Goal: Task Accomplishment & Management: Manage account settings

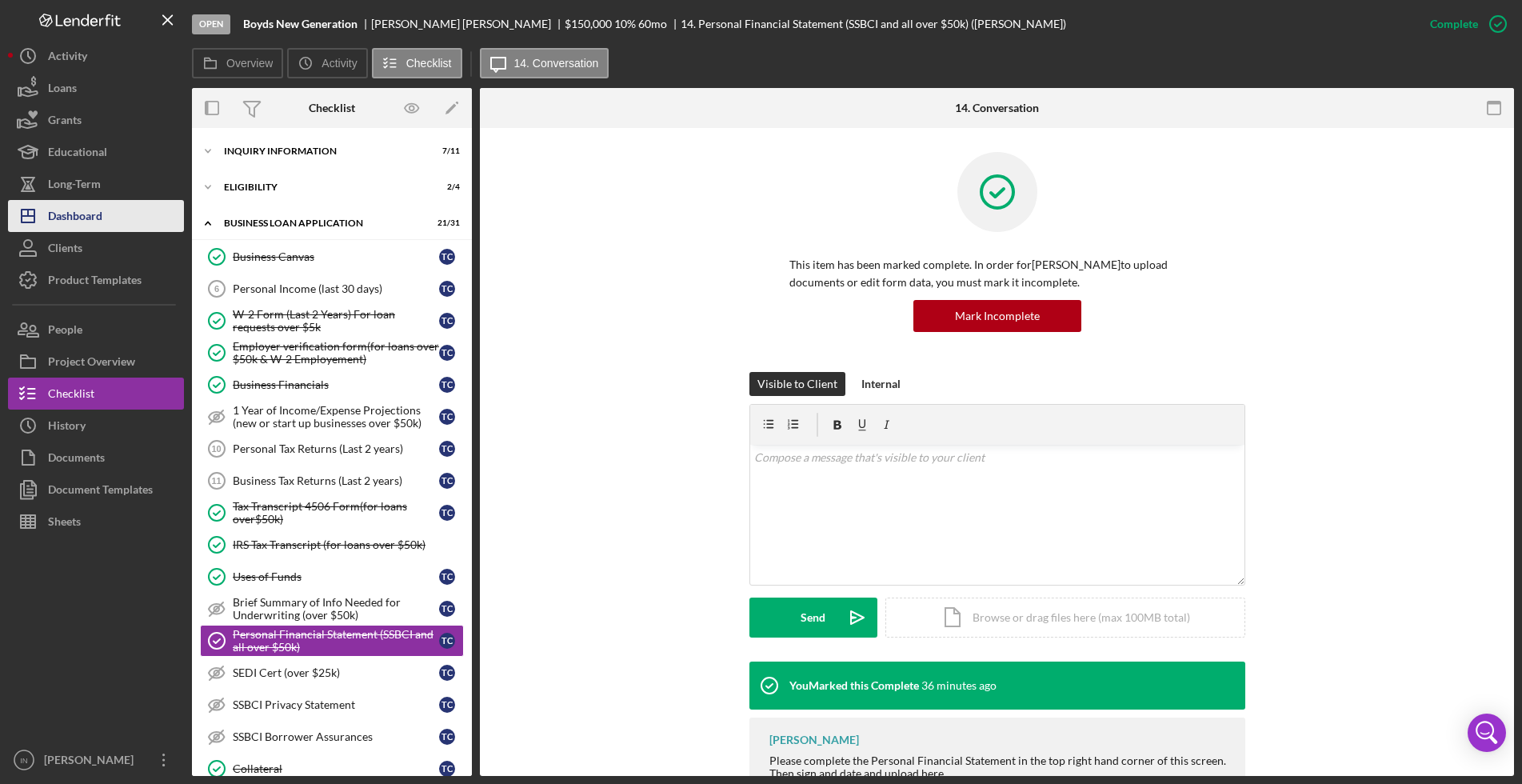
click at [84, 205] on div "Dashboard" at bounding box center [75, 217] width 55 height 36
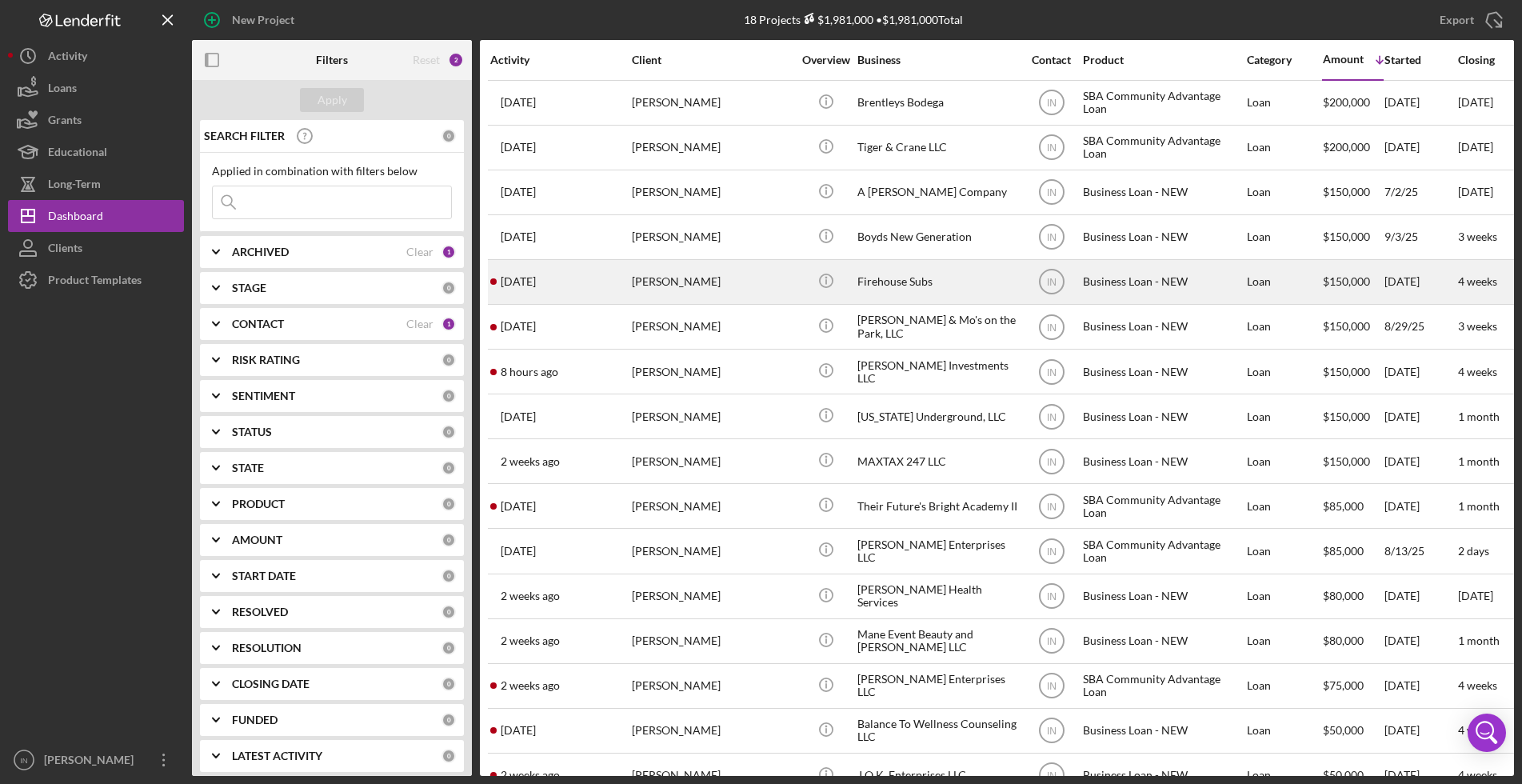
click at [702, 282] on div "[PERSON_NAME]" at bounding box center [712, 282] width 160 height 43
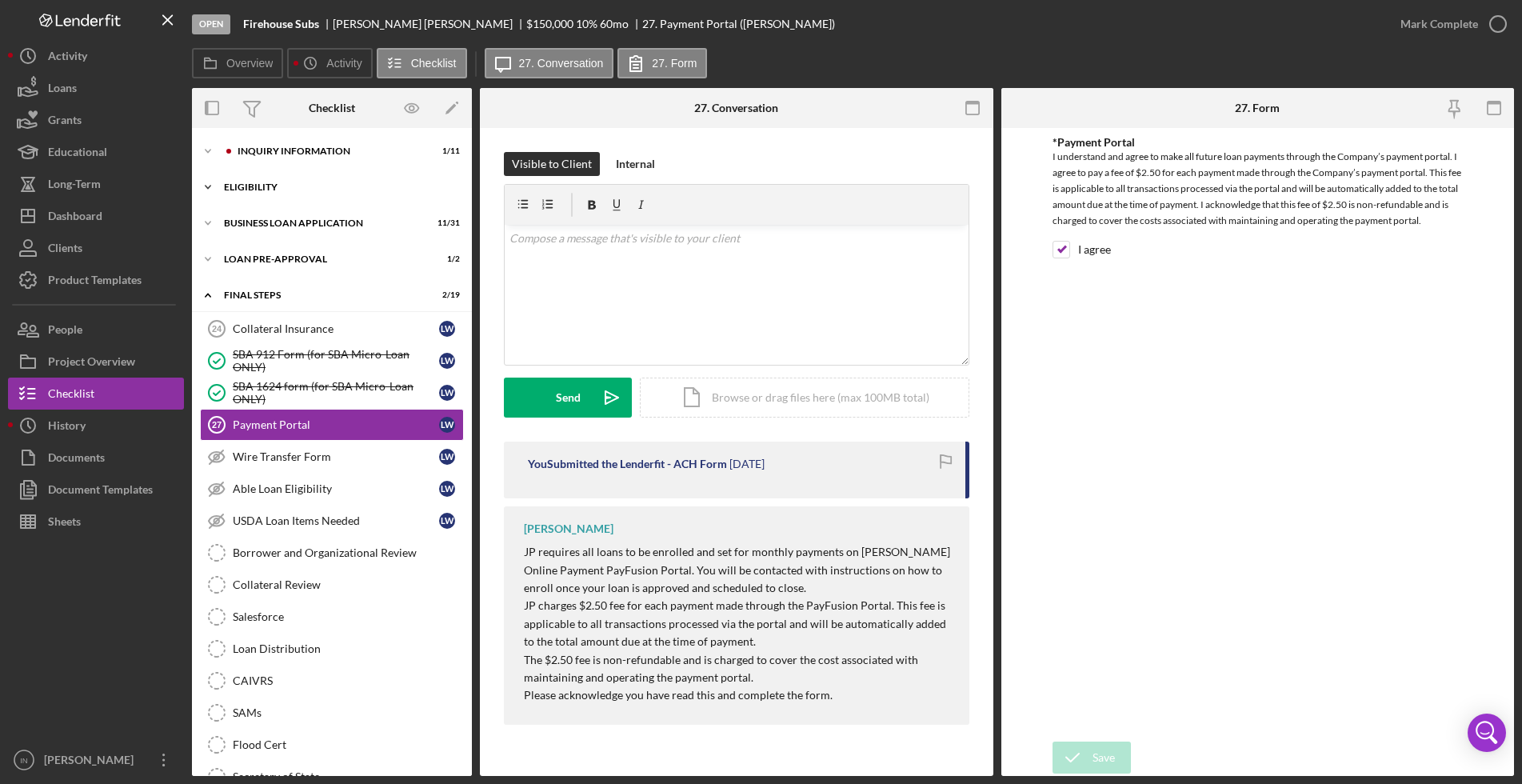
click at [285, 177] on div "Icon/Expander ELIGIBILITY 2 / 4" at bounding box center [332, 187] width 280 height 32
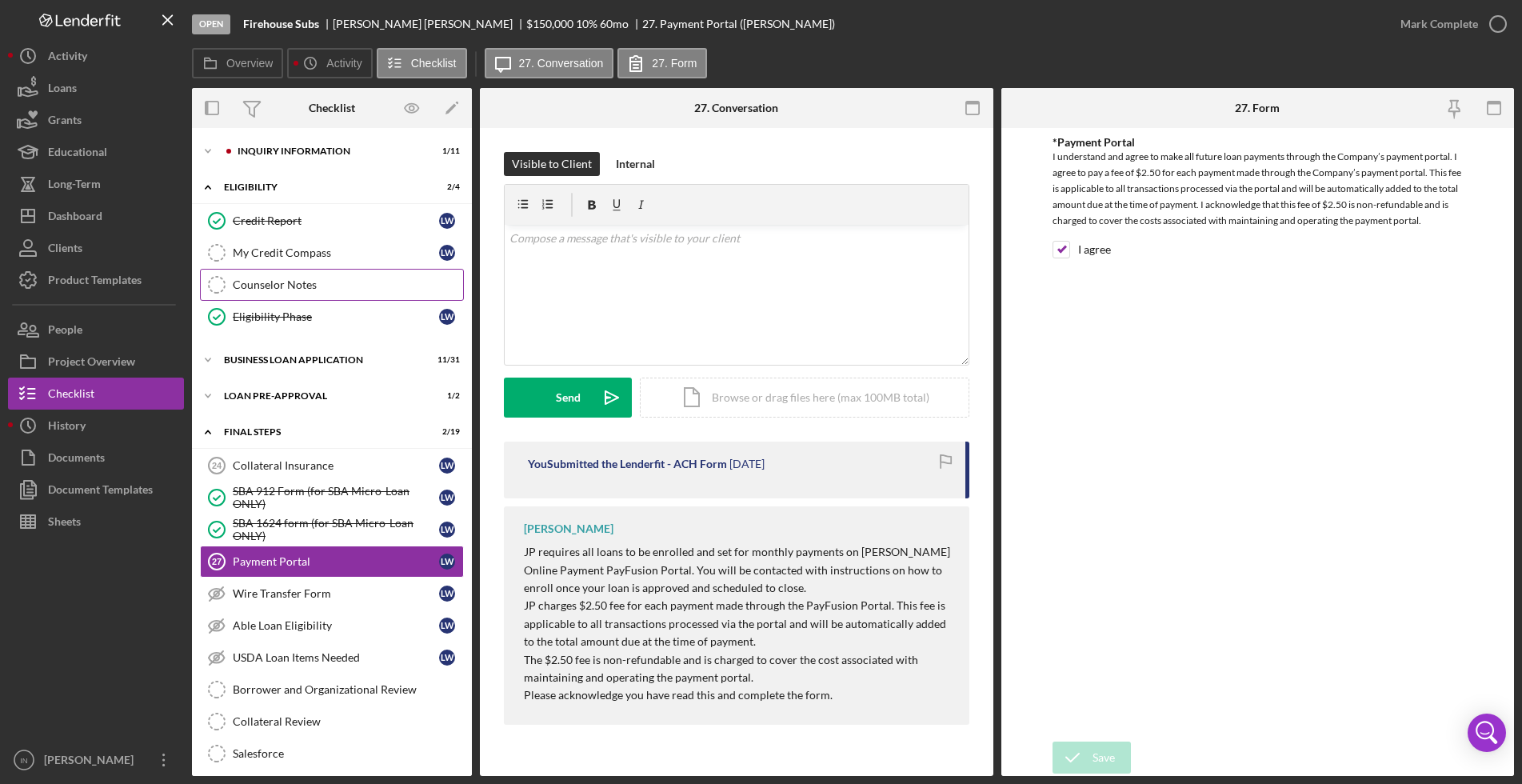
click at [279, 282] on div "Counselor Notes" at bounding box center [348, 284] width 230 height 13
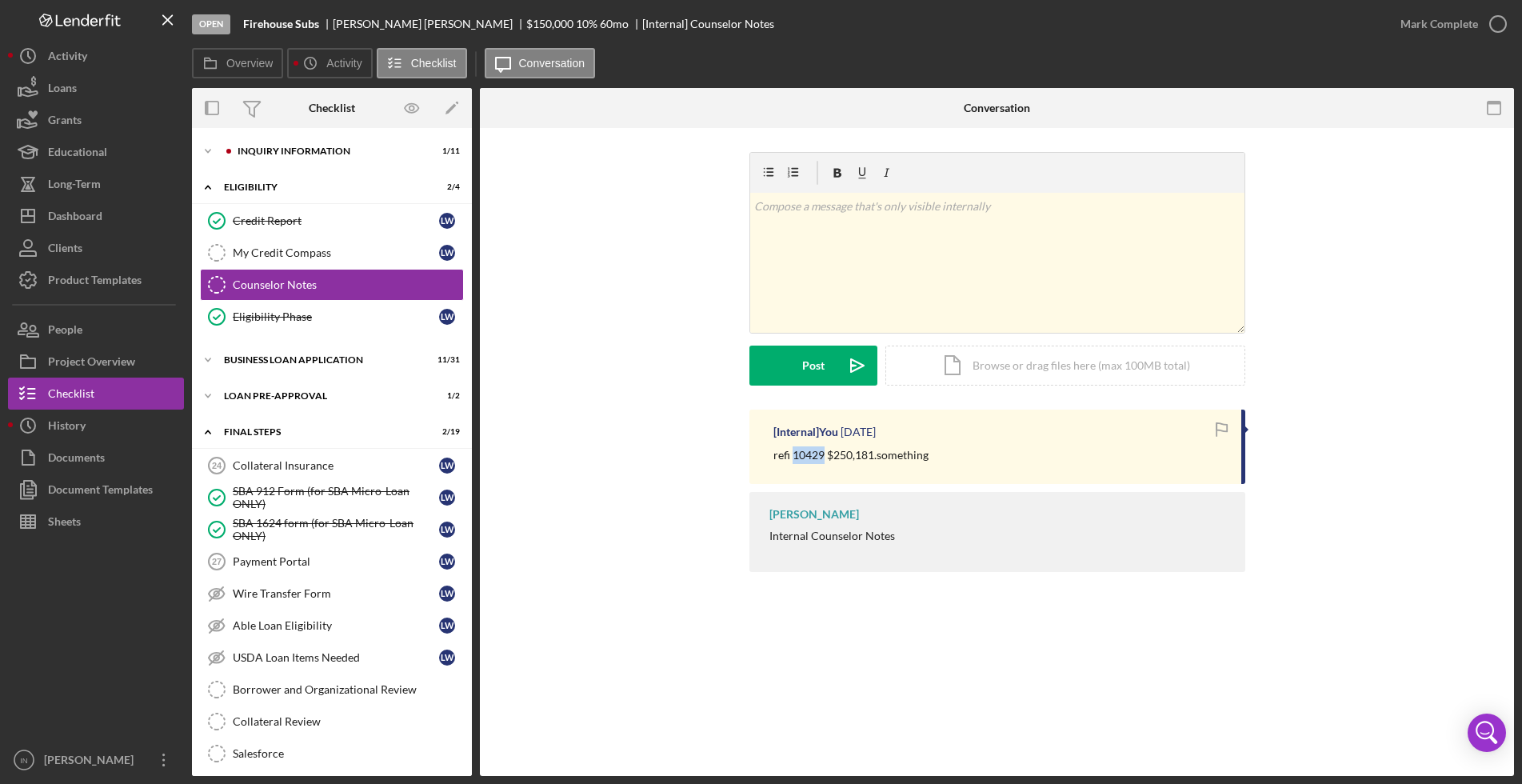
drag, startPoint x: 824, startPoint y: 455, endPoint x: 794, endPoint y: 458, distance: 30.1
click at [794, 458] on p "refi 10429 $250,181.something" at bounding box center [851, 455] width 155 height 17
copy p "10429"
click at [82, 210] on div "Dashboard" at bounding box center [75, 217] width 55 height 36
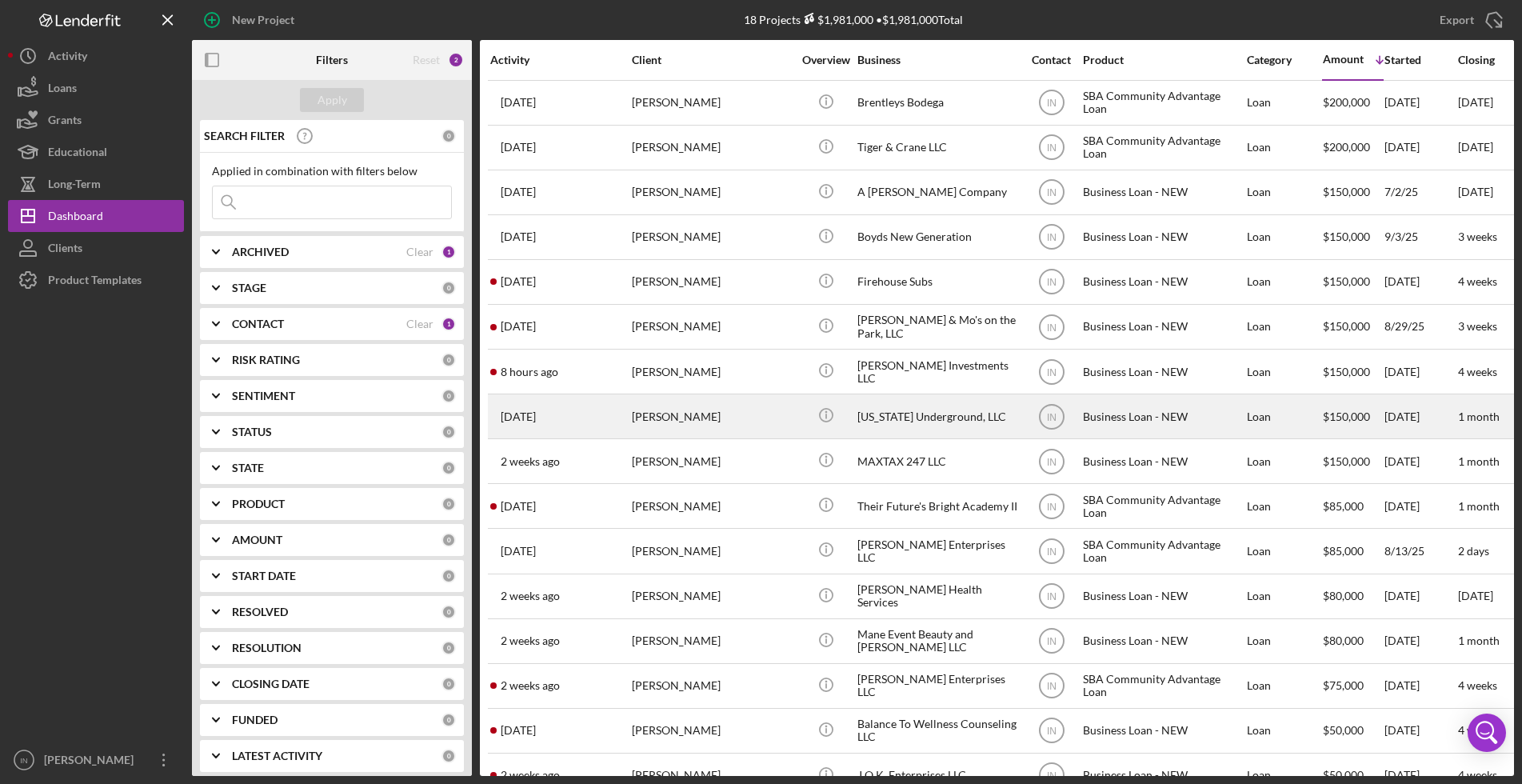
click at [688, 421] on div "[PERSON_NAME]" at bounding box center [712, 415] width 160 height 43
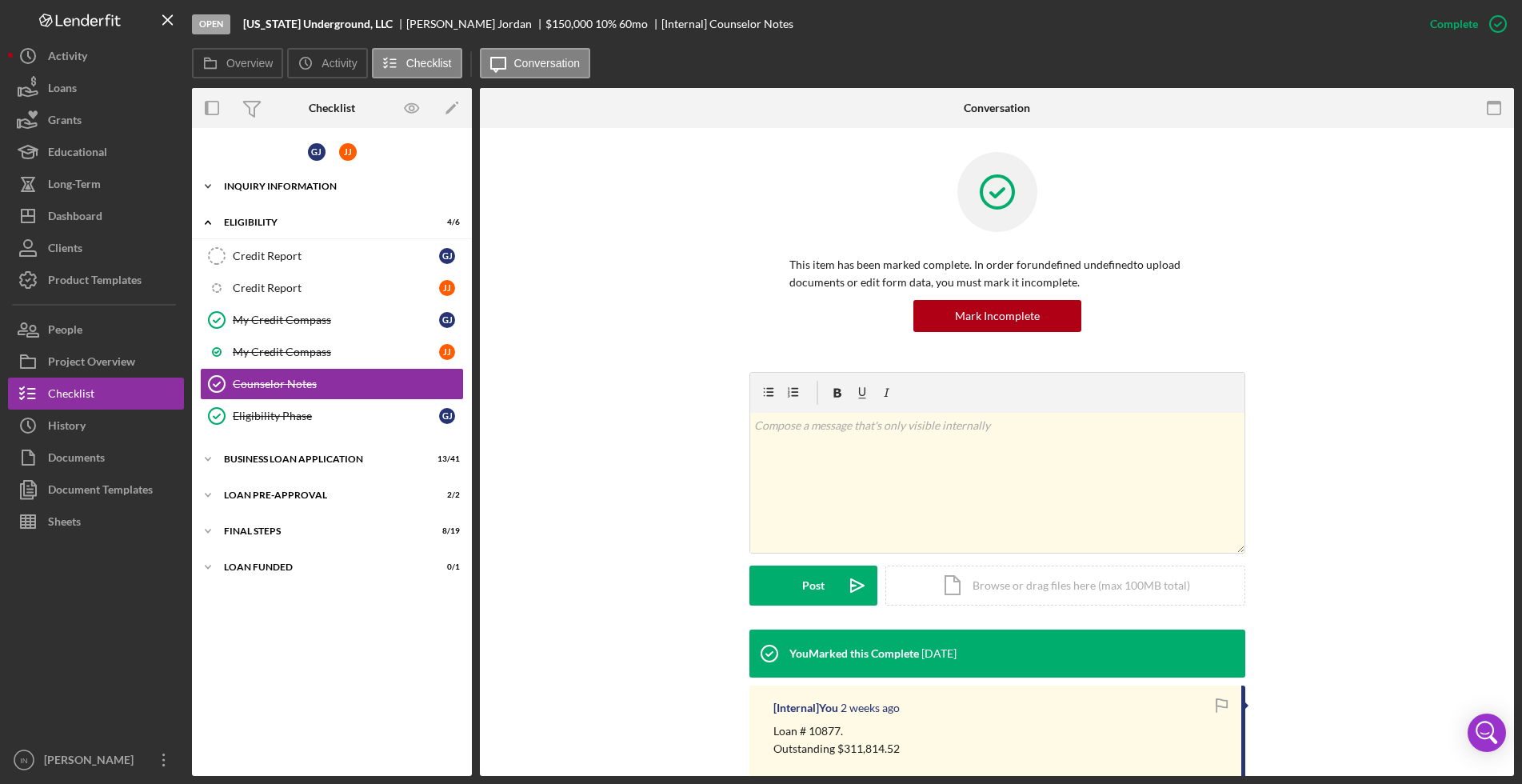
click at [317, 176] on div "Icon/Expander INQUIRY INFORMATION 7 / 18" at bounding box center [332, 186] width 280 height 32
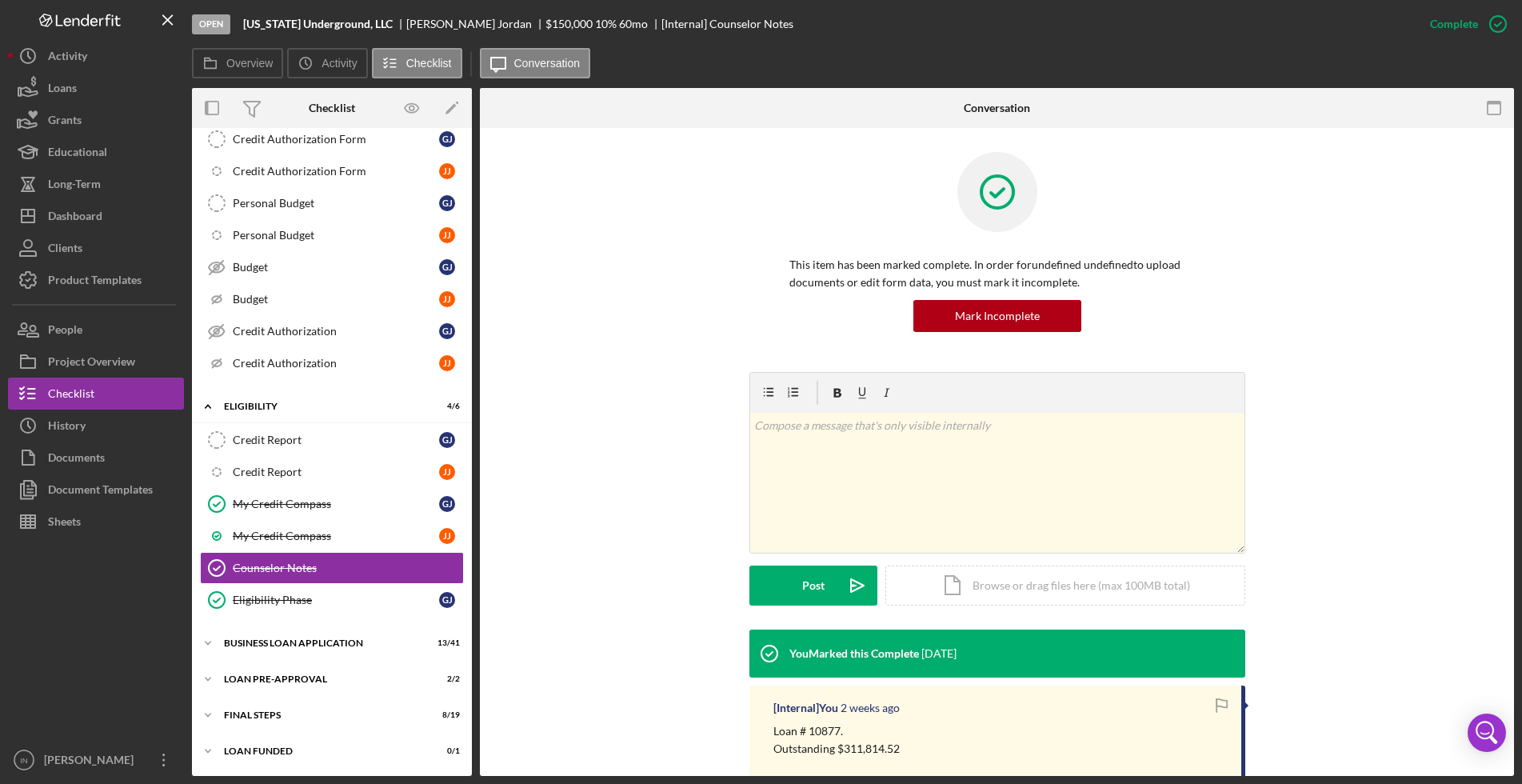
scroll to position [200, 0]
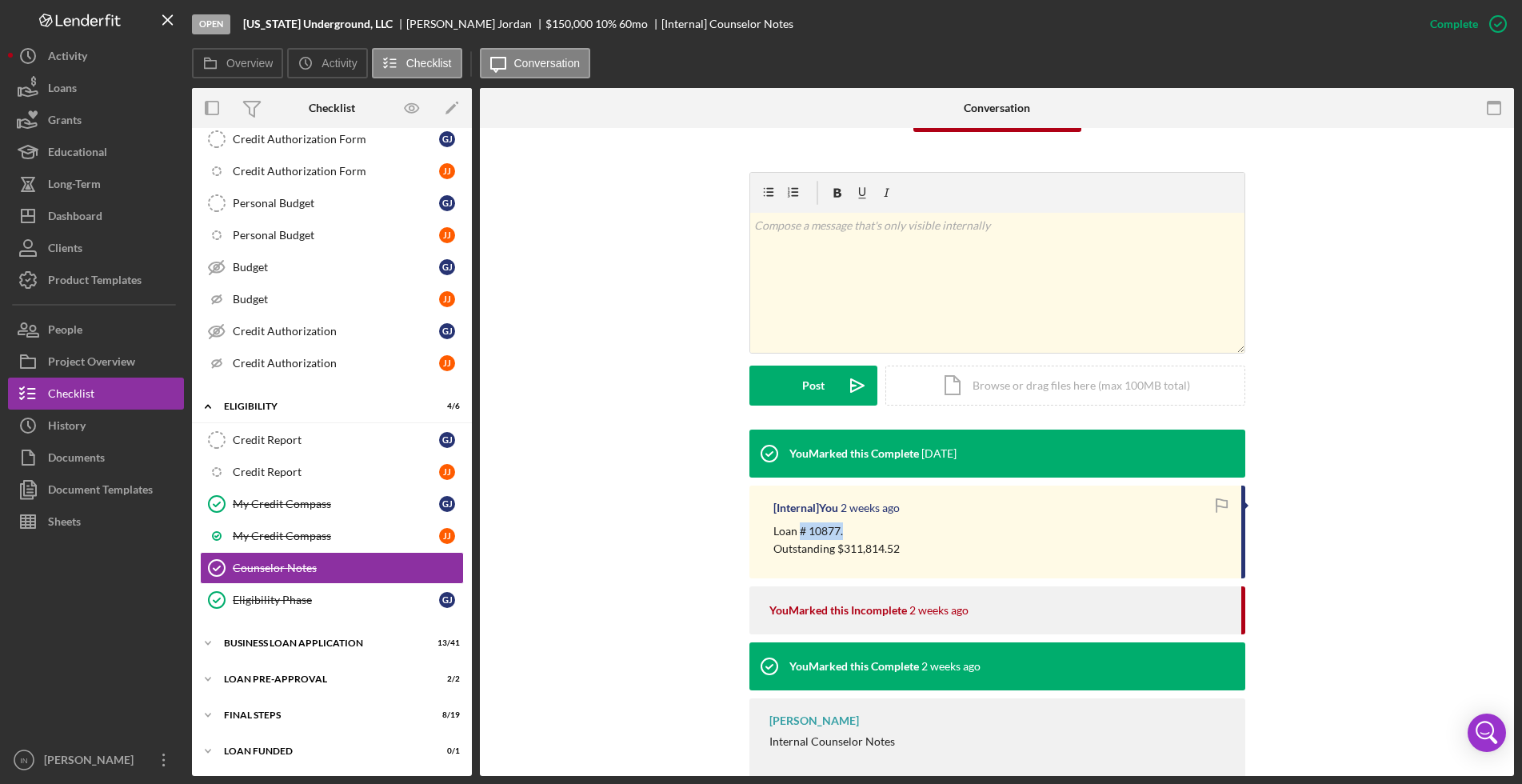
drag, startPoint x: 846, startPoint y: 528, endPoint x: 797, endPoint y: 535, distance: 49.5
click at [797, 535] on p "Loan # 10877." at bounding box center [836, 531] width 126 height 17
copy p "# 10877."
click at [633, 687] on div "You Marked this Complete [DATE] [Internal] You [DATE] Loan # 10877. Outstanding…" at bounding box center [997, 608] width 986 height 356
click at [89, 210] on div "Dashboard" at bounding box center [75, 217] width 55 height 36
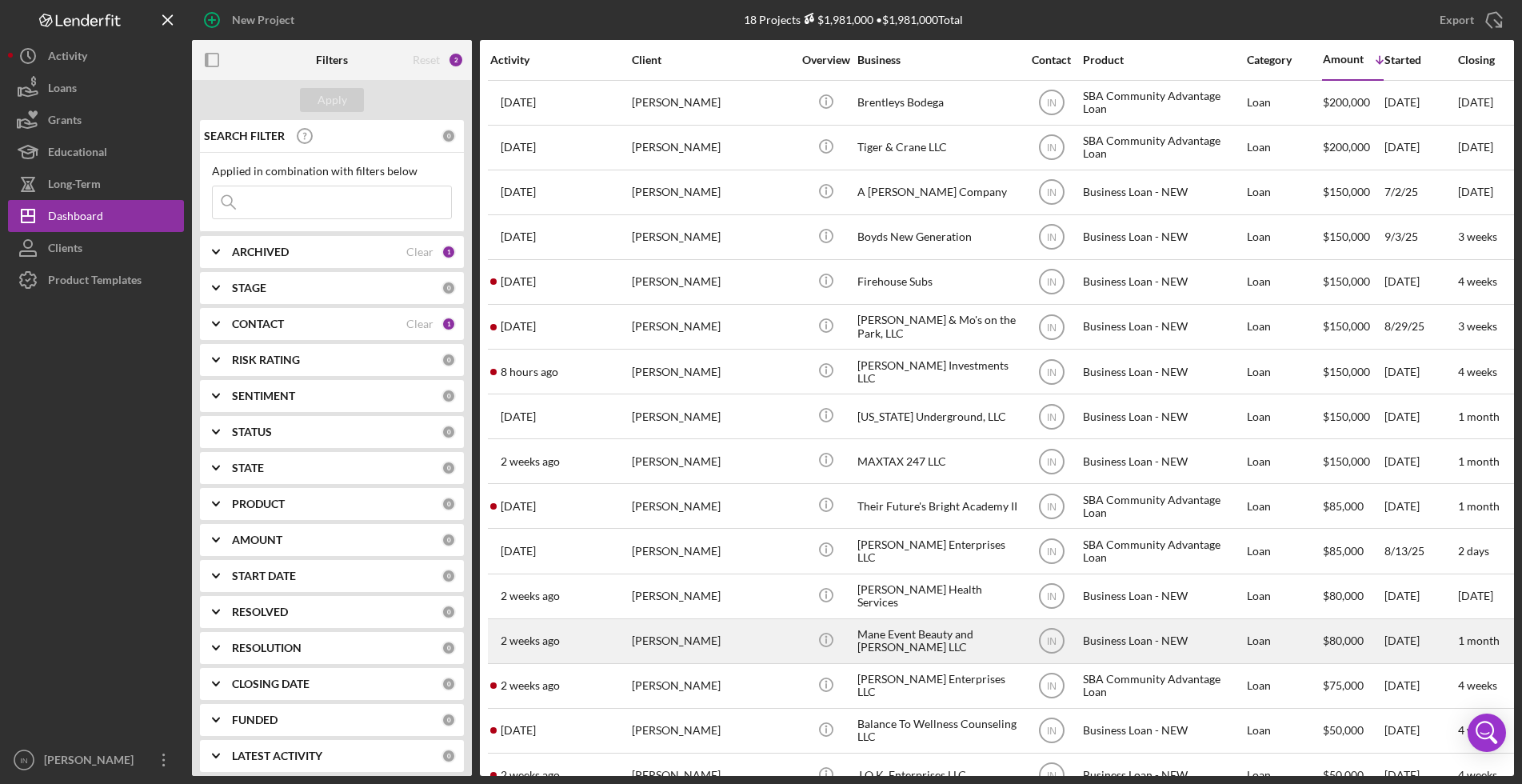
click at [727, 647] on div "[PERSON_NAME]" at bounding box center [712, 641] width 160 height 43
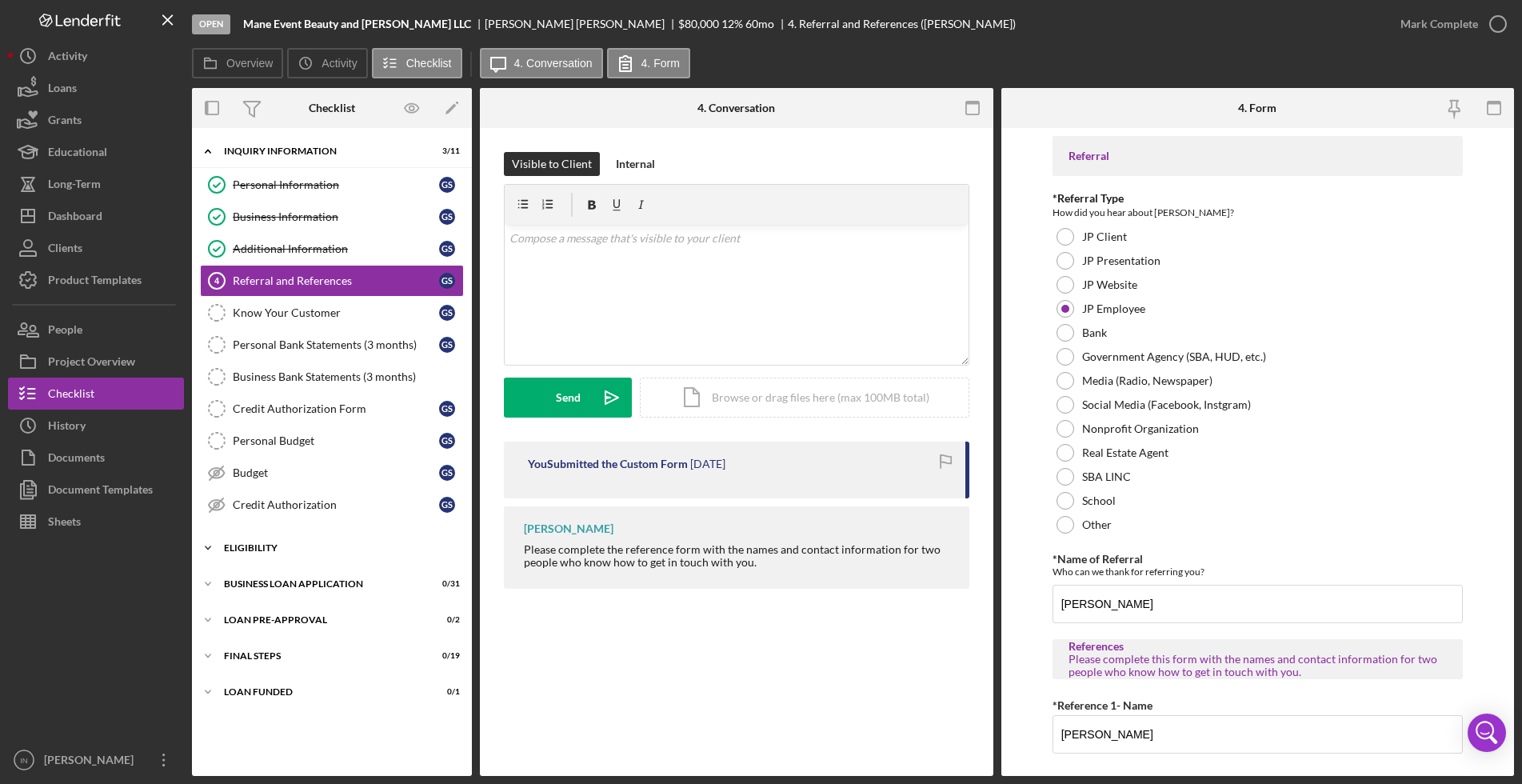
click at [303, 544] on div "ELIGIBILITY" at bounding box center [338, 548] width 228 height 10
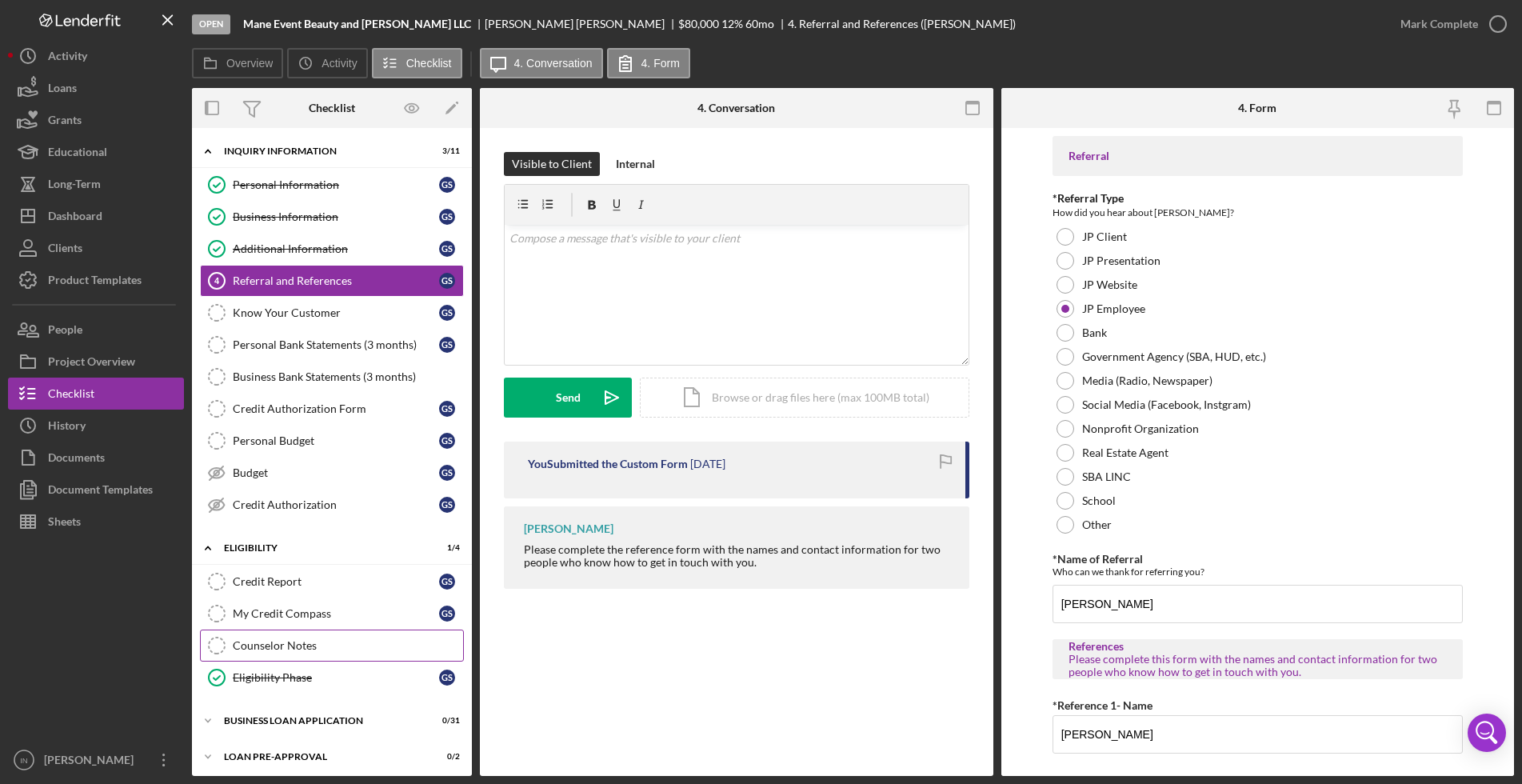
click at [292, 646] on div "Counselor Notes" at bounding box center [348, 645] width 230 height 13
